Goal: Task Accomplishment & Management: Complete application form

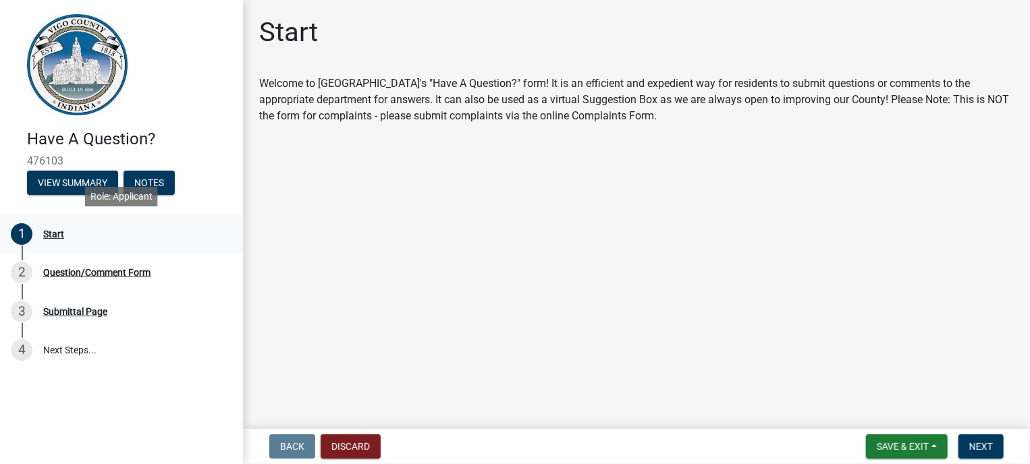
click at [46, 234] on div "Start" at bounding box center [53, 234] width 21 height 9
click at [390, 189] on main "Start Welcome to [GEOGRAPHIC_DATA]'s "Have A Question?" form! It is an efficien…" at bounding box center [636, 212] width 787 height 424
drag, startPoint x: 699, startPoint y: 115, endPoint x: 702, endPoint y: 126, distance: 11.8
click at [699, 115] on div "Welcome to [GEOGRAPHIC_DATA]'s "Have A Question?" form! It is an efficient and …" at bounding box center [636, 100] width 755 height 49
click at [89, 272] on div "Question/Comment Form" at bounding box center [96, 272] width 107 height 9
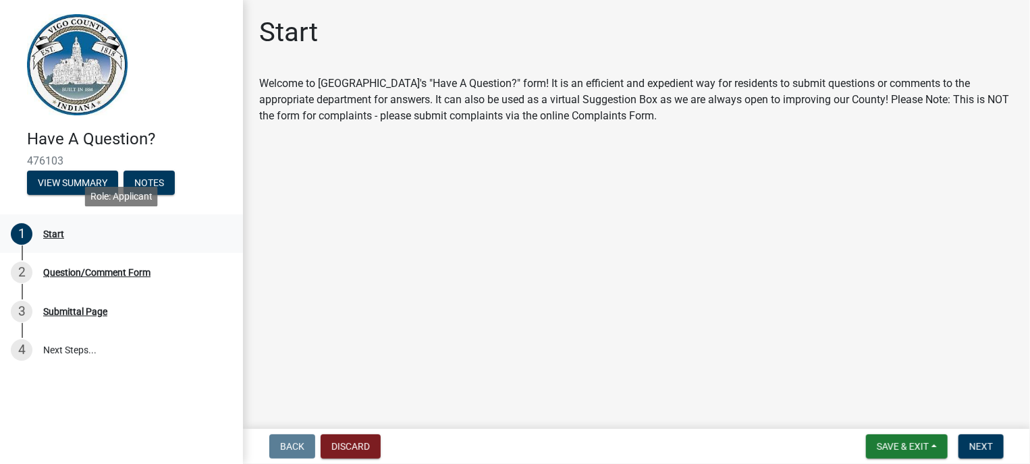
click at [46, 237] on div "Start" at bounding box center [53, 234] width 21 height 9
click at [76, 178] on button "View Summary" at bounding box center [72, 183] width 91 height 24
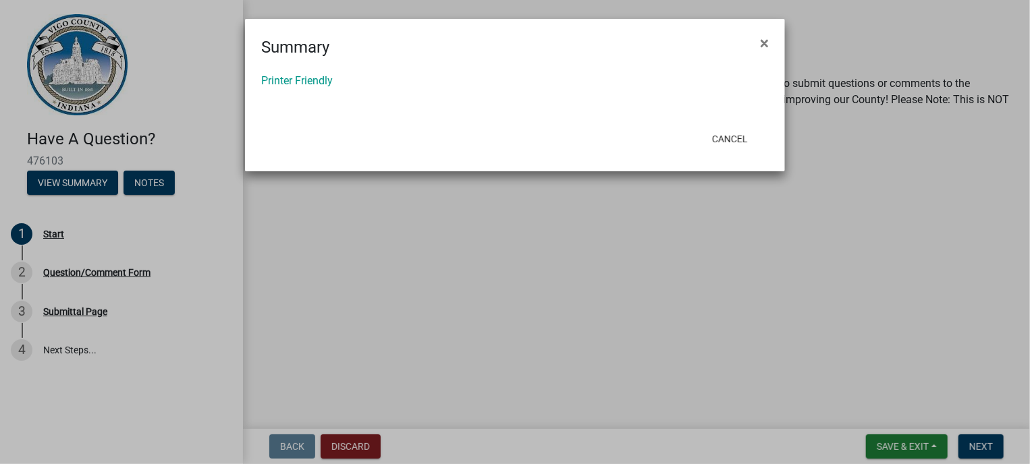
drag, startPoint x: 664, startPoint y: 100, endPoint x: 718, endPoint y: 76, distance: 58.3
click at [664, 101] on div at bounding box center [515, 97] width 508 height 16
click at [764, 41] on span "×" at bounding box center [764, 43] width 9 height 19
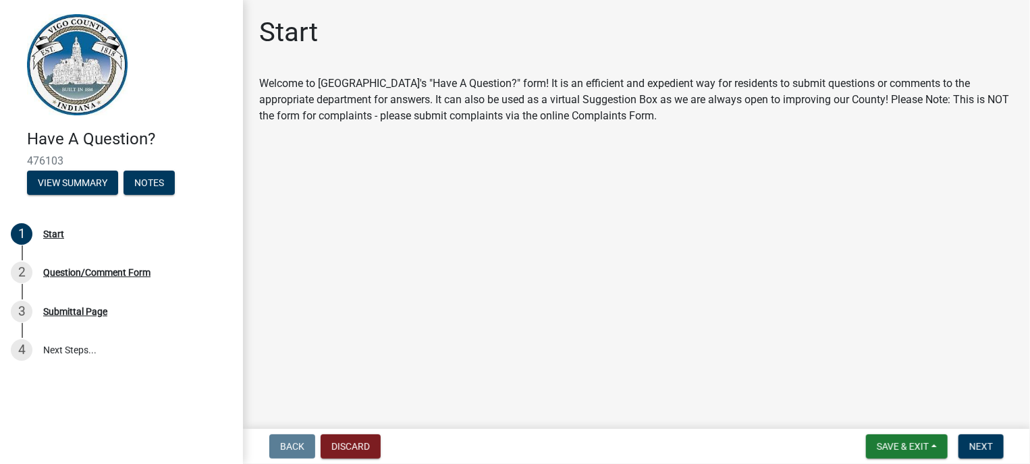
click at [469, 207] on main "Start Welcome to [GEOGRAPHIC_DATA]'s "Have A Question?" form! It is an efficien…" at bounding box center [636, 212] width 787 height 424
click at [76, 273] on div "Question/Comment Form" at bounding box center [96, 272] width 107 height 9
click at [976, 448] on span "Next" at bounding box center [981, 447] width 24 height 11
